Goal: Check status

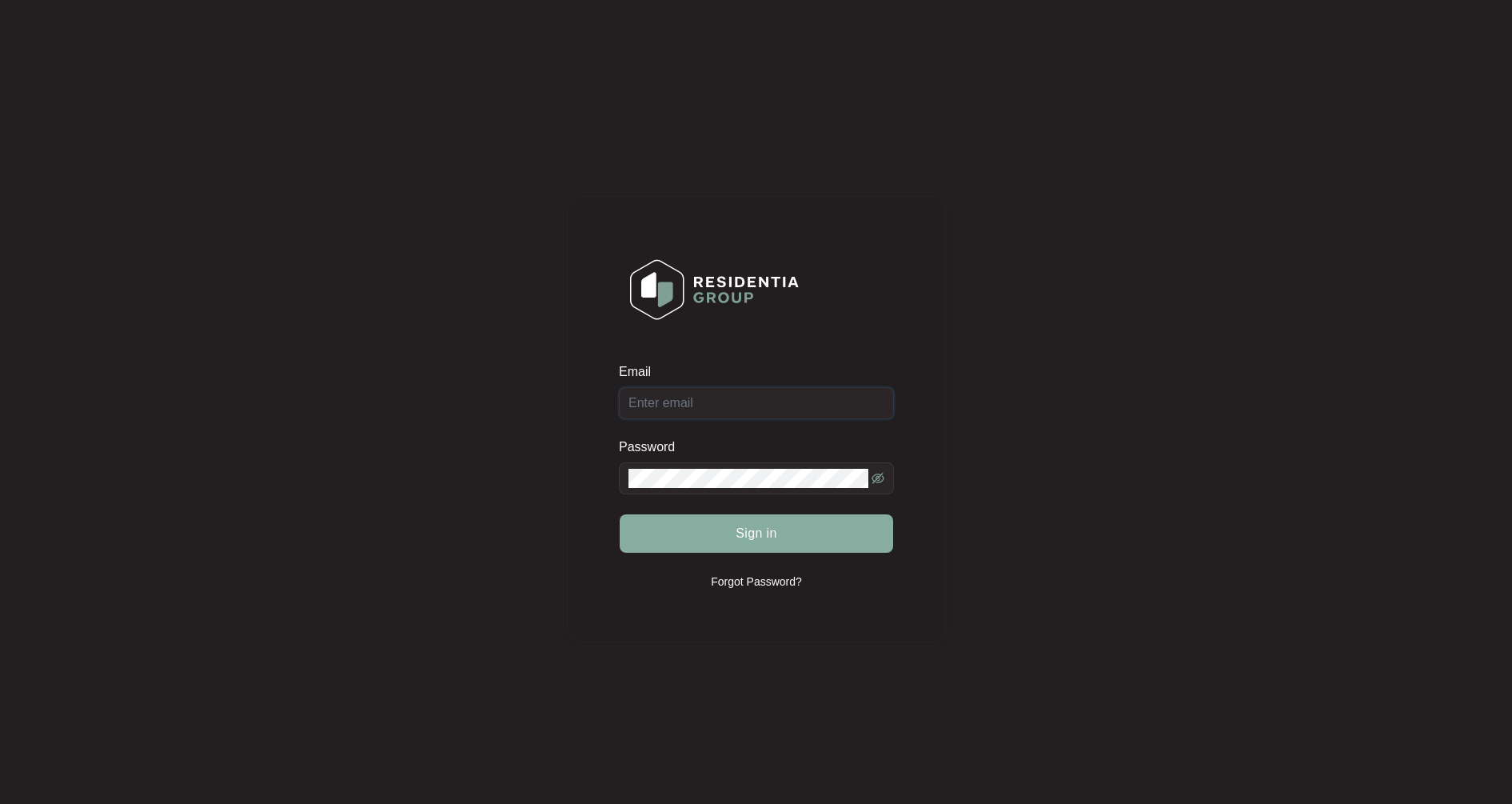
type input "[EMAIL_ADDRESS][DOMAIN_NAME]"
click at [738, 537] on span "Sign in" at bounding box center [756, 533] width 41 height 19
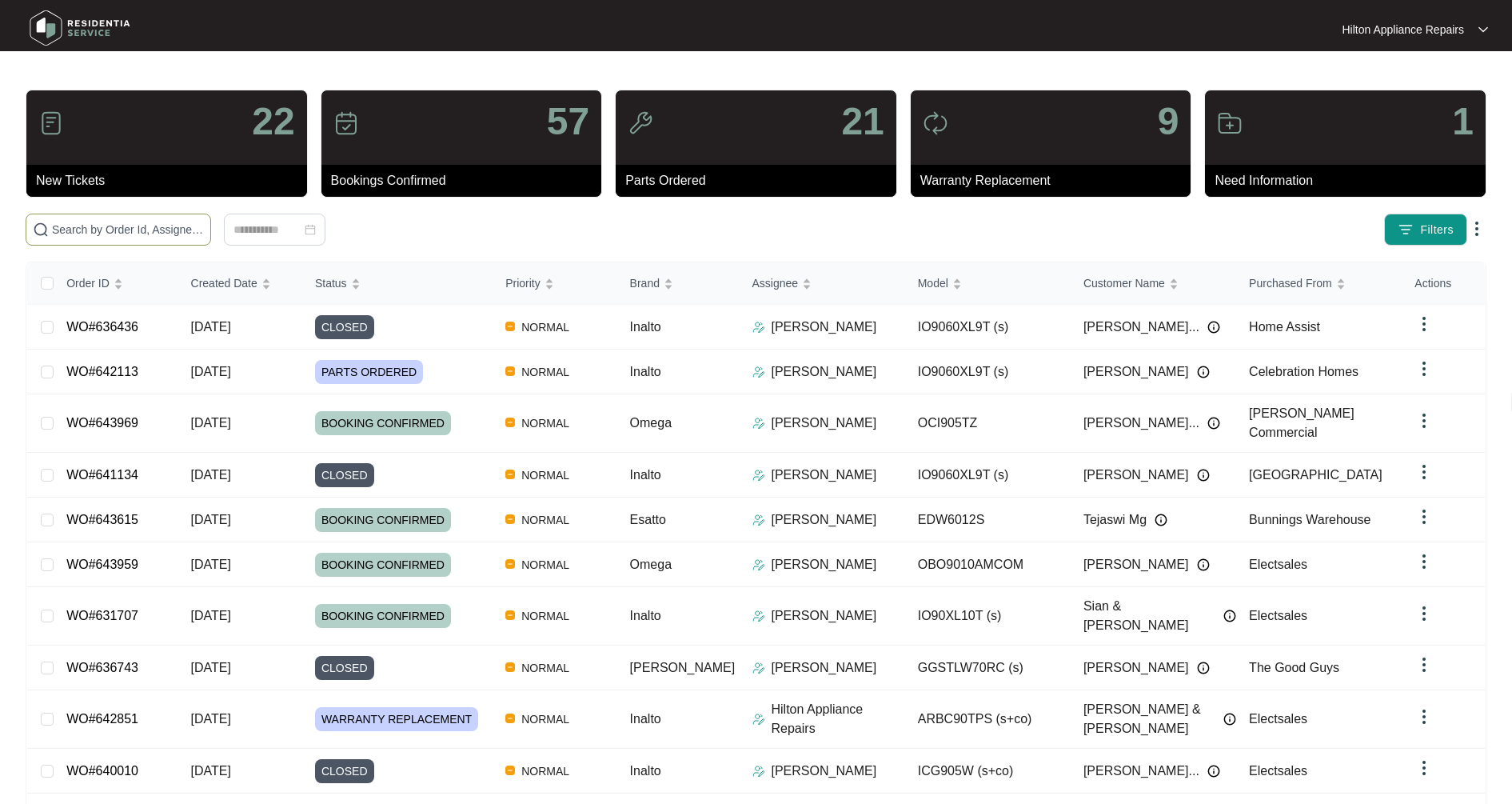
click at [105, 217] on span at bounding box center [118, 229] width 185 height 32
click at [97, 233] on input "text" at bounding box center [128, 229] width 152 height 17
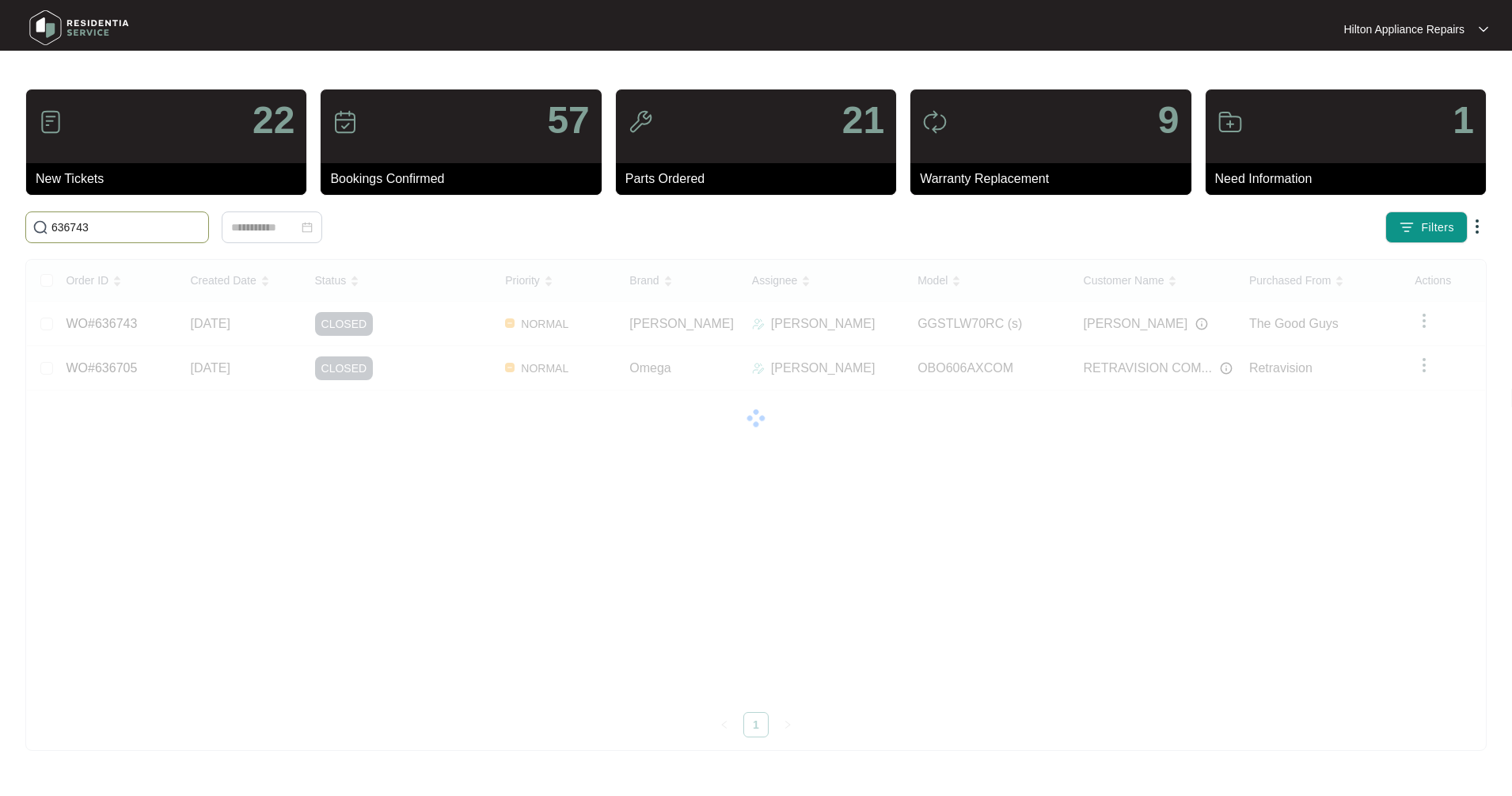
type input "636743"
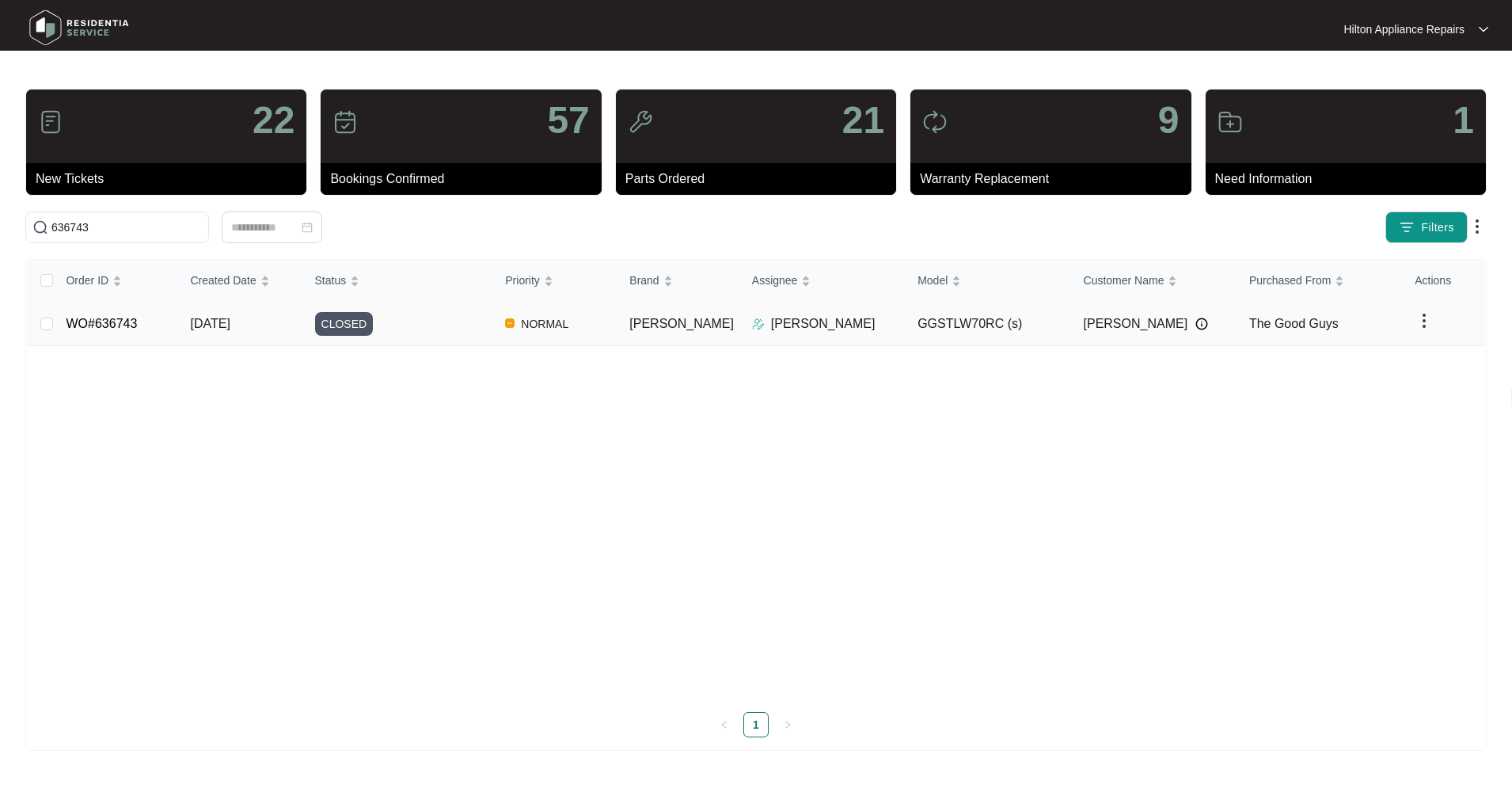
click at [217, 334] on td "[DATE]" at bounding box center [241, 323] width 124 height 44
